Goal: Contribute content: Contribute content

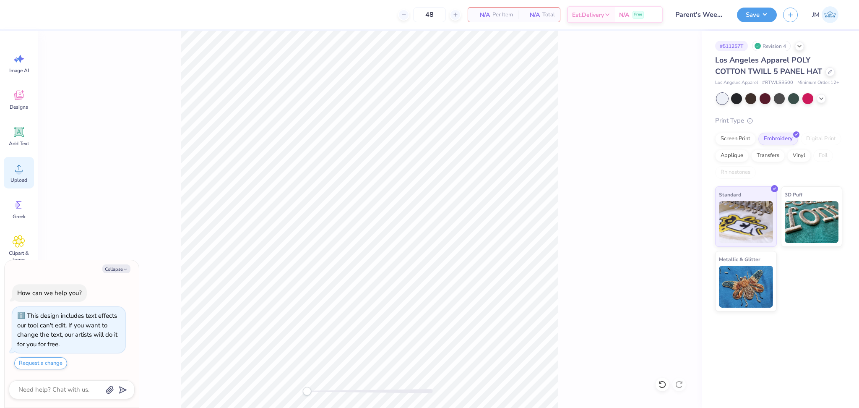
click at [20, 174] on circle at bounding box center [19, 172] width 6 height 6
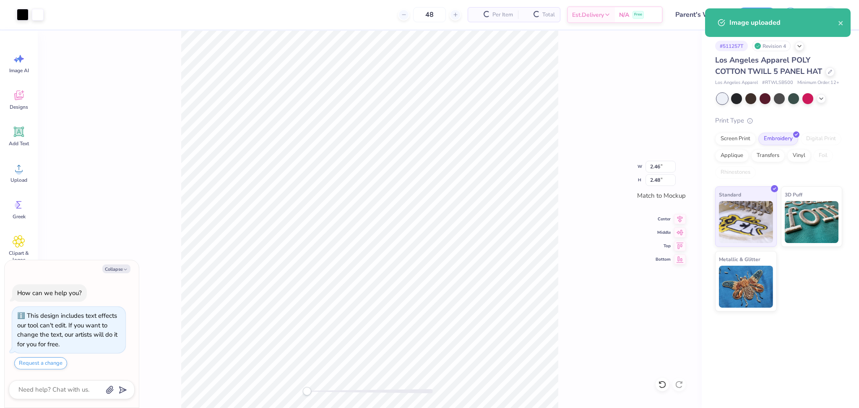
type textarea "x"
click at [654, 183] on input "2.48" at bounding box center [660, 180] width 30 height 12
type input "2.5"
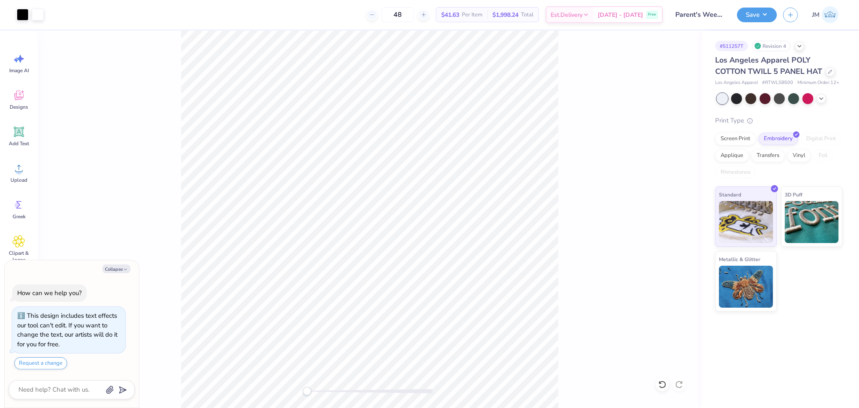
type textarea "x"
type input "2.49"
click at [672, 178] on input "2.49" at bounding box center [660, 180] width 30 height 12
type textarea "x"
type input "2.49"
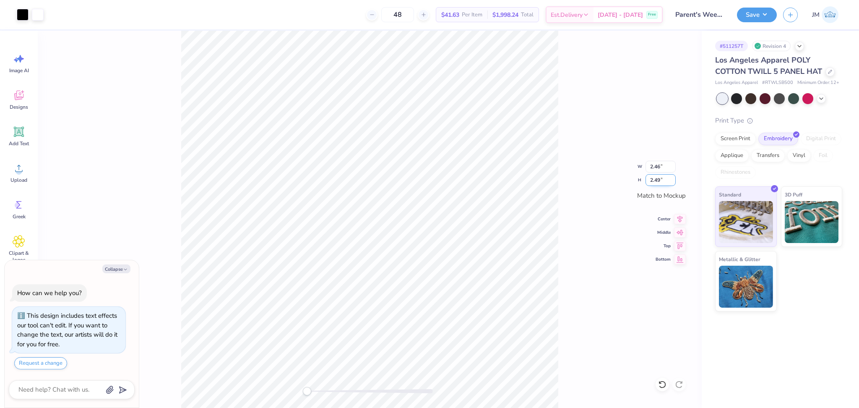
click at [671, 177] on input "2.49" at bounding box center [660, 180] width 30 height 12
type textarea "x"
click at [670, 178] on input "2.49" at bounding box center [660, 180] width 30 height 12
type input "2.5"
click at [670, 178] on input "2.5" at bounding box center [660, 180] width 30 height 12
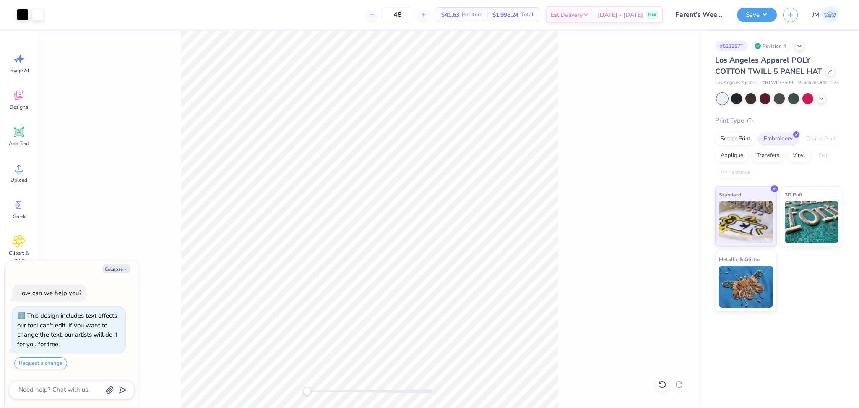
type textarea "x"
click at [652, 181] on input "2.48" at bounding box center [660, 180] width 30 height 12
type input "2.5"
type textarea "x"
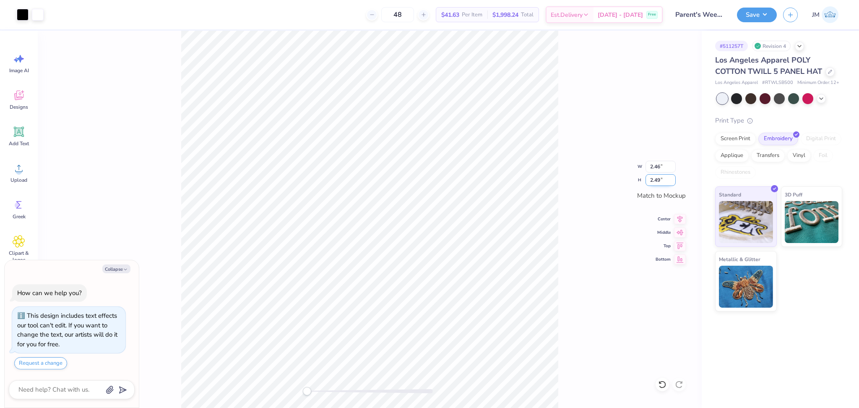
click at [672, 177] on input "2.49" at bounding box center [660, 180] width 30 height 12
type input "2.5"
click at [672, 177] on input "2.5" at bounding box center [660, 180] width 30 height 12
type textarea "x"
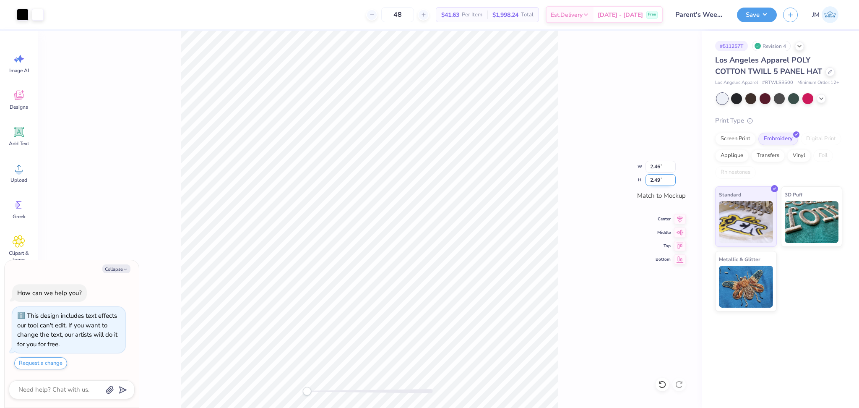
type input "2.49"
click at [673, 178] on input "2.49" at bounding box center [660, 180] width 30 height 12
type textarea "x"
type input "2.5"
click at [673, 178] on input "2.5" at bounding box center [660, 180] width 30 height 12
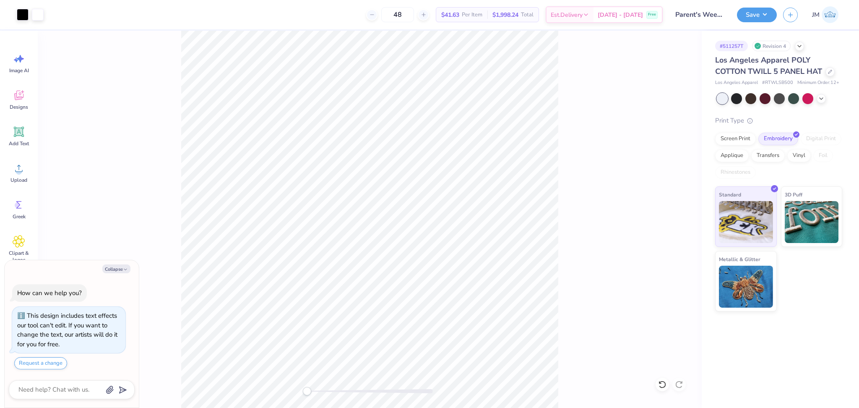
type textarea "x"
type input "2.49"
click at [671, 177] on input "2.49" at bounding box center [660, 180] width 30 height 12
drag, startPoint x: 681, startPoint y: 221, endPoint x: 682, endPoint y: 230, distance: 8.4
click at [680, 221] on icon at bounding box center [680, 219] width 12 height 10
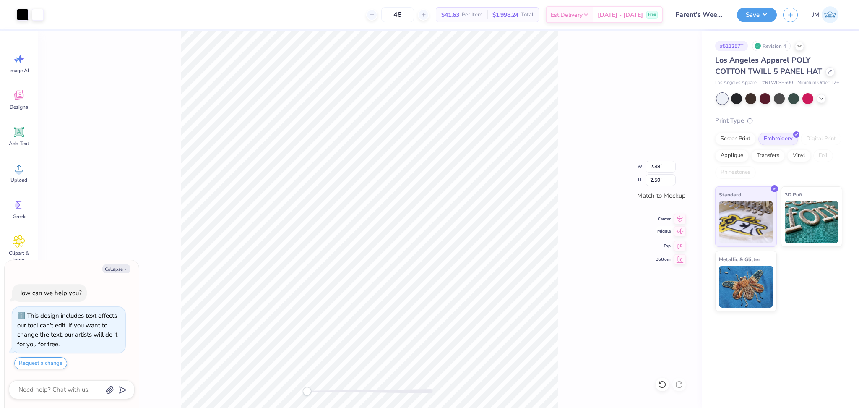
click at [681, 234] on icon at bounding box center [680, 231] width 12 height 10
drag, startPoint x: 754, startPoint y: 8, endPoint x: 755, endPoint y: 13, distance: 4.7
click at [754, 9] on button "Save" at bounding box center [757, 13] width 40 height 15
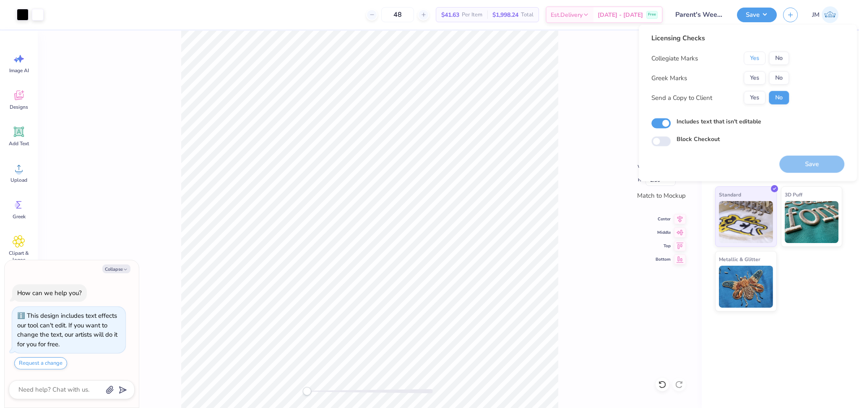
drag, startPoint x: 752, startPoint y: 57, endPoint x: 752, endPoint y: 70, distance: 12.6
click at [751, 58] on button "Yes" at bounding box center [754, 58] width 22 height 13
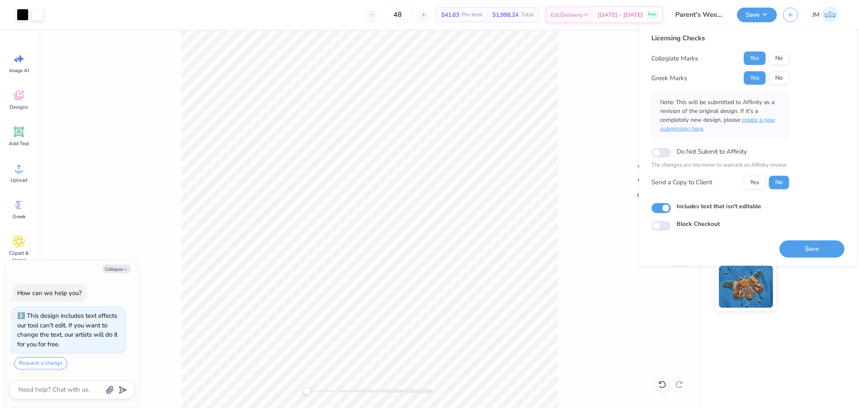
click at [773, 117] on span "create a new submission here" at bounding box center [717, 124] width 115 height 17
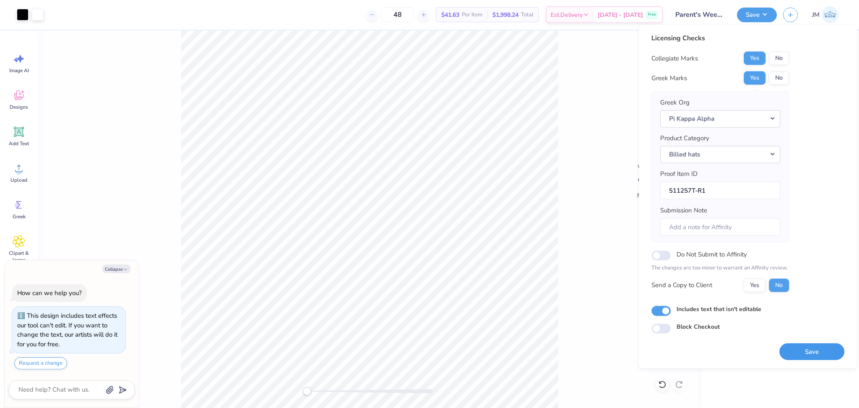
click at [812, 350] on button "Save" at bounding box center [811, 351] width 65 height 17
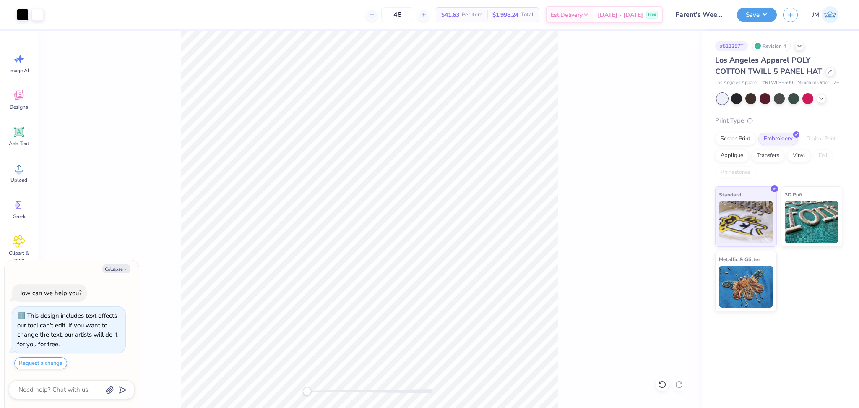
type textarea "x"
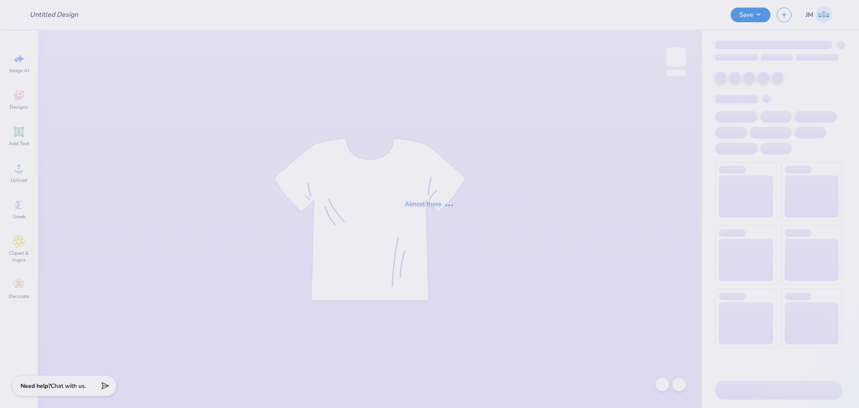
type input "DZ embroidery"
click at [542, 208] on div "Almost there" at bounding box center [429, 204] width 859 height 408
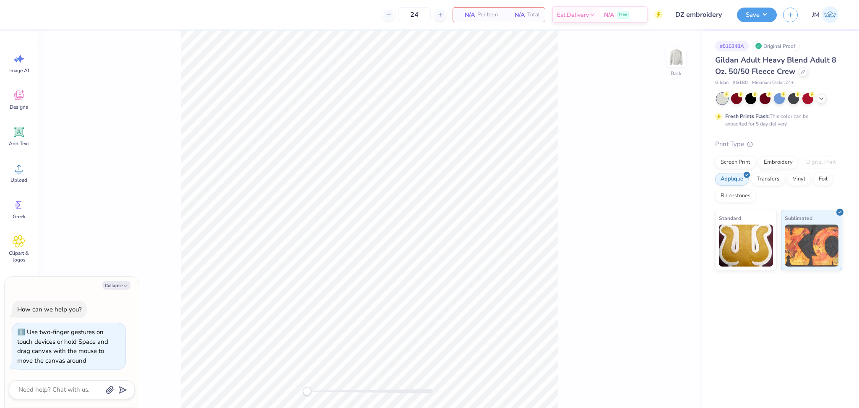
click at [240, 374] on div "Back" at bounding box center [370, 219] width 664 height 377
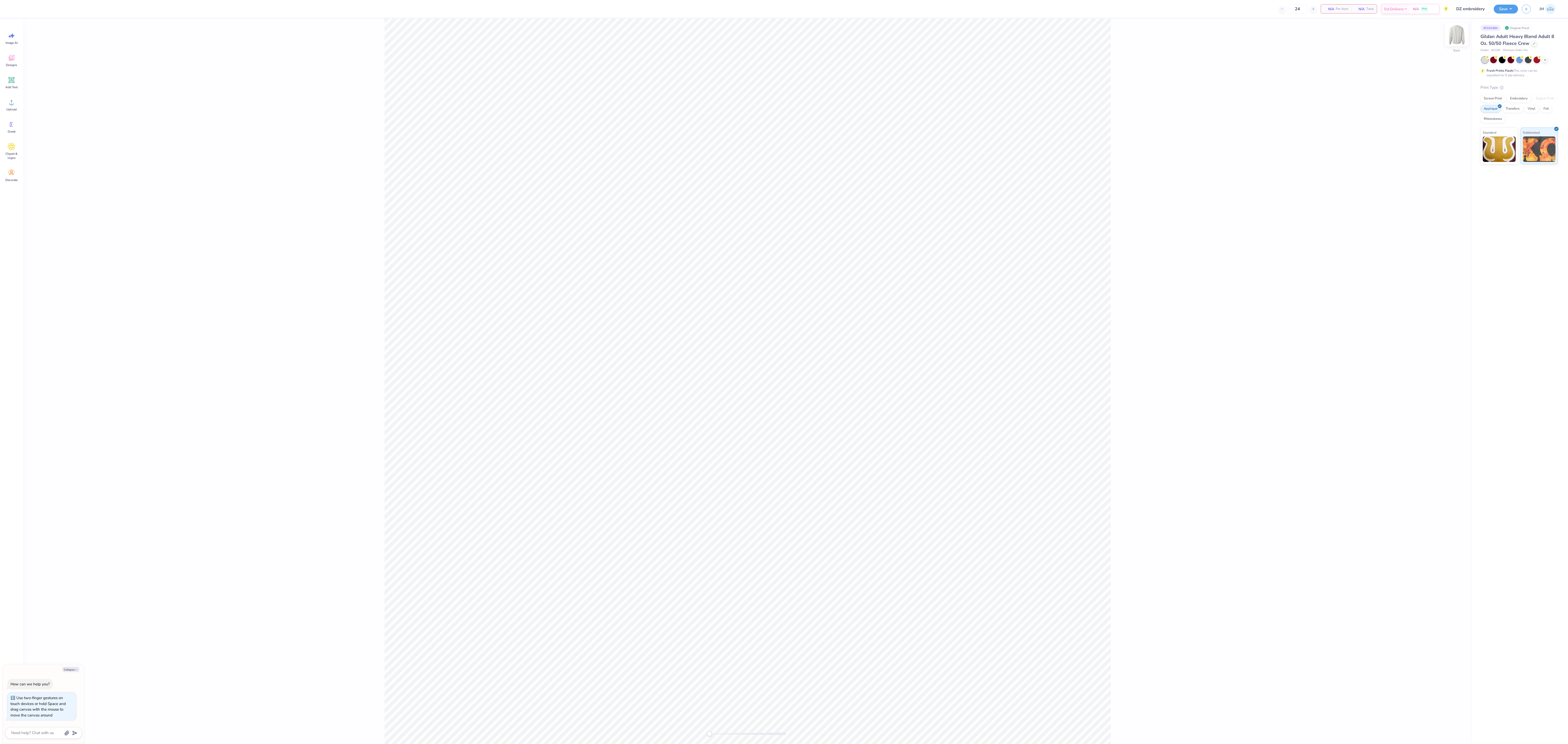
click at [522, 29] on div at bounding box center [1457, 35] width 24 height 24
type textarea "x"
